Goal: Task Accomplishment & Management: Complete application form

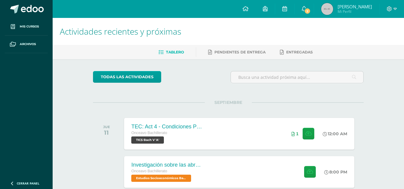
drag, startPoint x: 175, startPoint y: 98, endPoint x: 200, endPoint y: 44, distance: 60.1
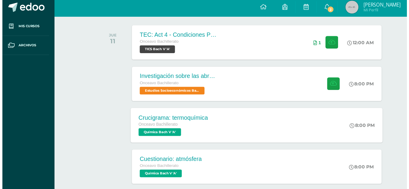
scroll to position [161, 0]
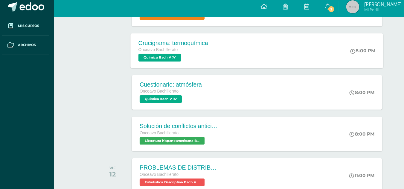
click at [184, 57] on span "Crucigrama: termoquímica Onceavo Bachillerato Química Bach V 'A'" at bounding box center [162, 49] width 64 height 20
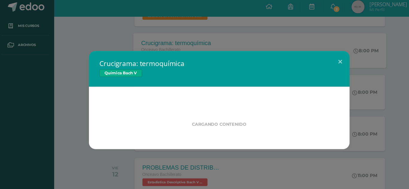
drag, startPoint x: 184, startPoint y: 57, endPoint x: 3, endPoint y: 133, distance: 196.2
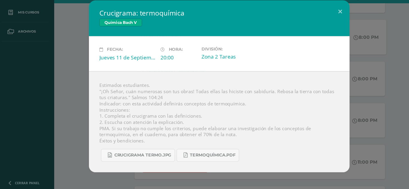
scroll to position [161, 0]
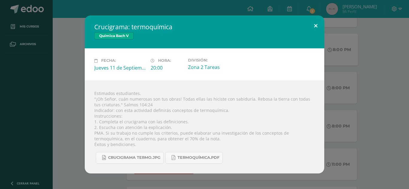
click at [313, 25] on button at bounding box center [315, 26] width 17 height 20
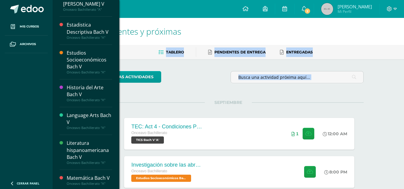
scroll to position [39, 0]
click at [75, 53] on div "Estudios Socioeconómicos Bach V" at bounding box center [89, 60] width 45 height 21
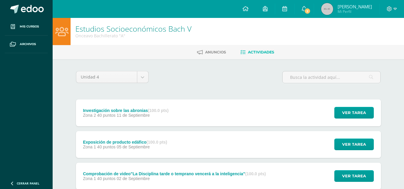
click at [125, 115] on span "11 de Septiembre" at bounding box center [133, 115] width 33 height 5
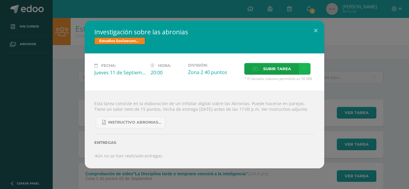
click at [302, 66] on icon at bounding box center [304, 68] width 4 height 5
click at [287, 74] on link "Subir enlace" at bounding box center [283, 78] width 60 height 9
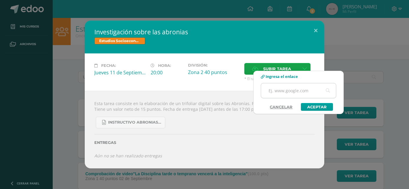
click at [285, 90] on input "text" at bounding box center [298, 90] width 75 height 15
paste input "[URL][DOMAIN_NAME]"
type input "[URL][DOMAIN_NAME]"
click at [308, 106] on link "Aceptar" at bounding box center [317, 107] width 32 height 8
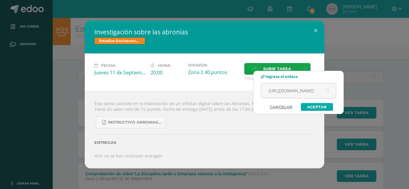
scroll to position [0, 0]
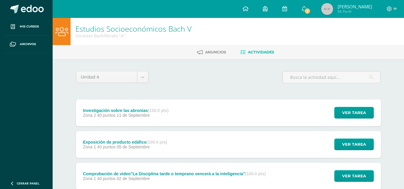
click at [109, 110] on div "Investigación sobre las abronias (100.0 pts)" at bounding box center [126, 110] width 86 height 5
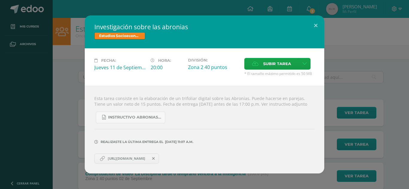
click at [119, 161] on span "[URL][DOMAIN_NAME]" at bounding box center [126, 158] width 43 height 5
